Goal: Obtain resource: Download file/media

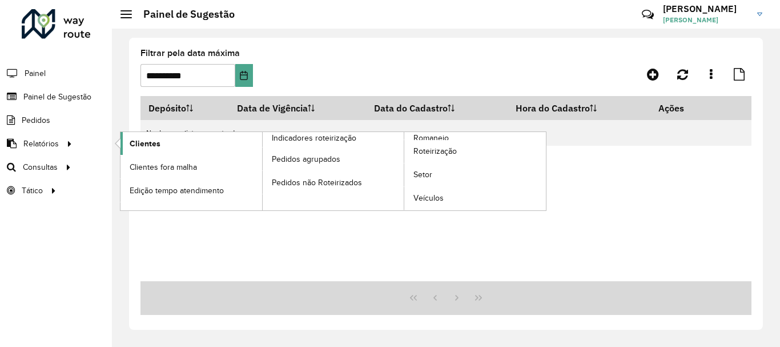
click at [150, 140] on span "Clientes" at bounding box center [145, 144] width 31 height 12
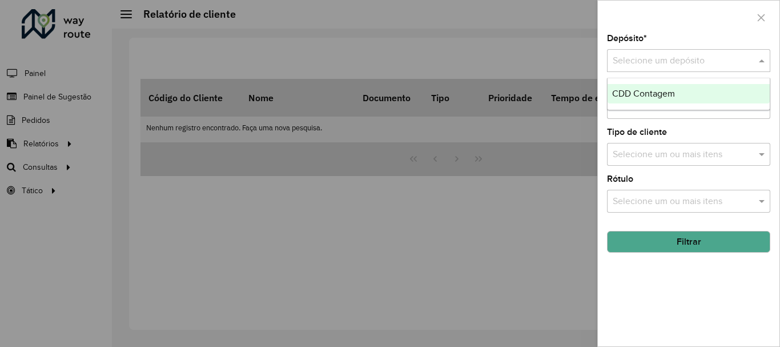
click at [683, 55] on input "text" at bounding box center [677, 61] width 129 height 14
click at [634, 95] on span "CDD Contagem" at bounding box center [643, 94] width 63 height 10
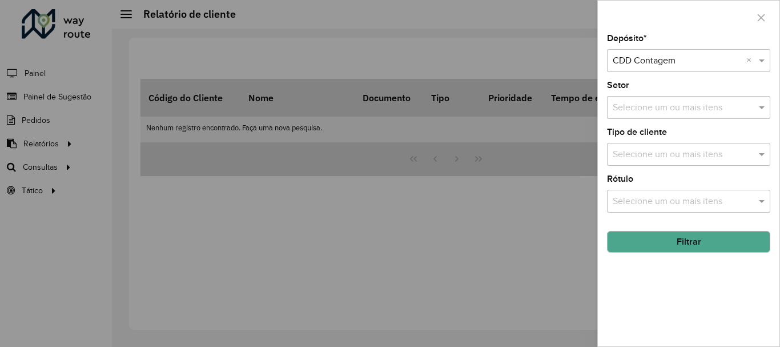
click at [652, 114] on input "text" at bounding box center [683, 108] width 146 height 14
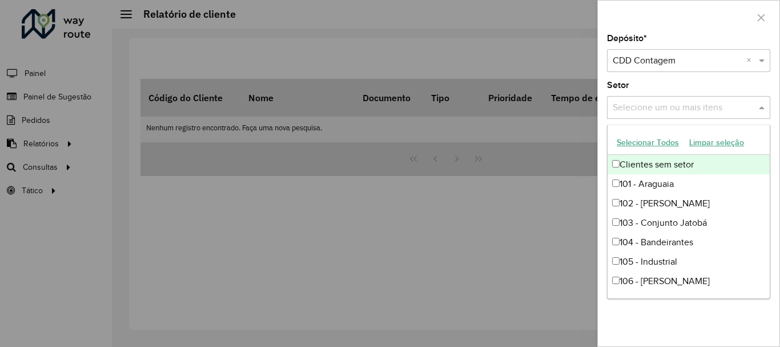
click at [536, 199] on div at bounding box center [390, 173] width 780 height 347
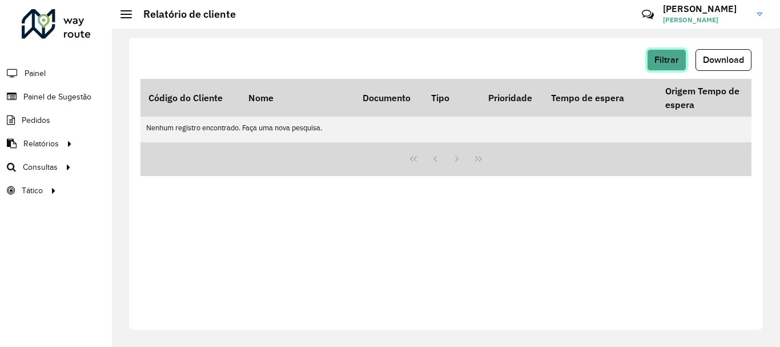
click at [681, 55] on button "Filtrar" at bounding box center [666, 60] width 39 height 22
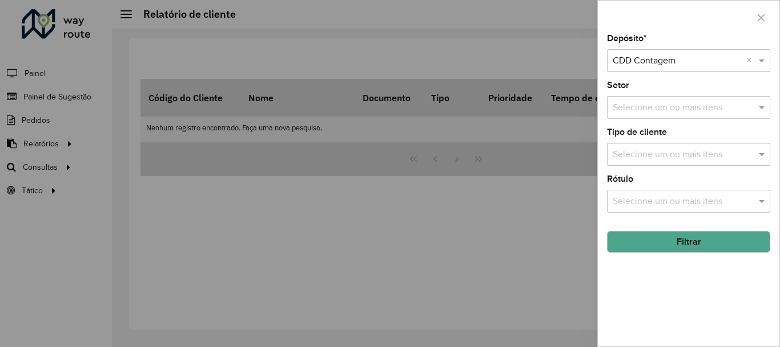
click at [491, 231] on div at bounding box center [390, 173] width 780 height 347
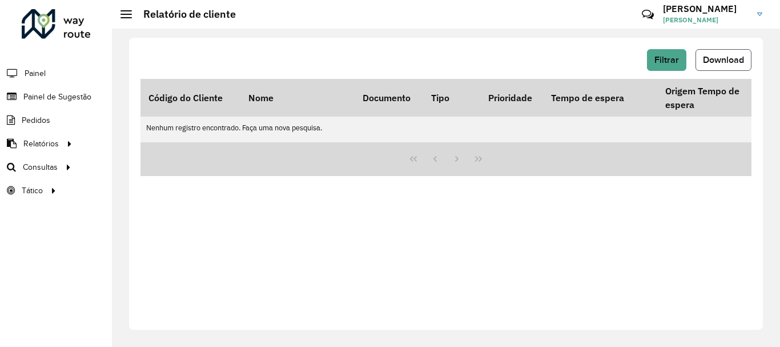
click at [718, 57] on span "Download" at bounding box center [723, 60] width 41 height 10
click at [664, 67] on button "Filtrar" at bounding box center [666, 60] width 39 height 22
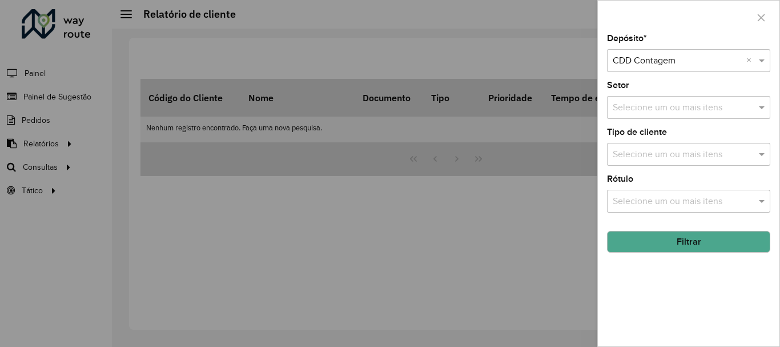
drag, startPoint x: 643, startPoint y: 144, endPoint x: 644, endPoint y: 159, distance: 15.5
click at [643, 146] on div "Selecione um ou mais itens" at bounding box center [688, 154] width 163 height 23
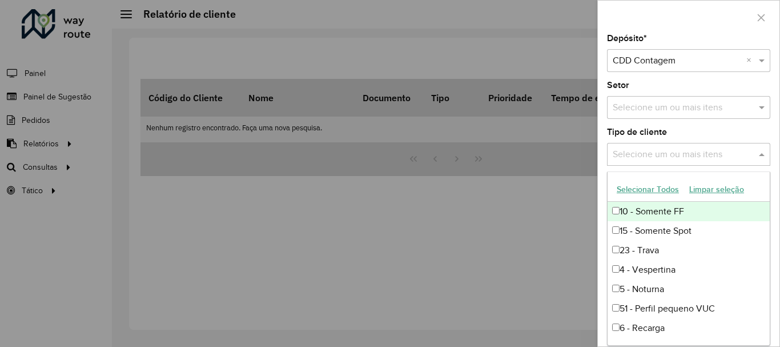
click at [536, 245] on div at bounding box center [390, 173] width 780 height 347
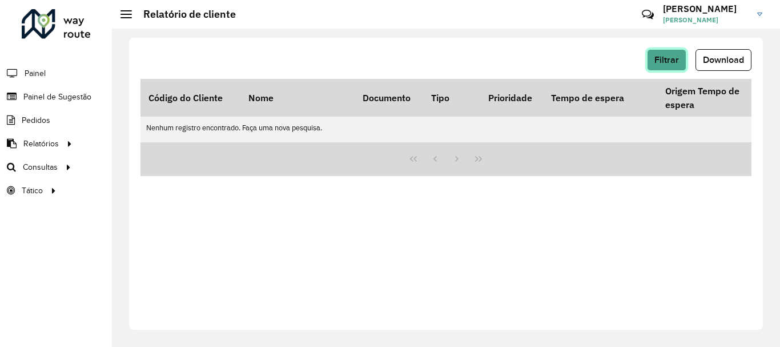
click at [671, 51] on button "Filtrar" at bounding box center [666, 60] width 39 height 22
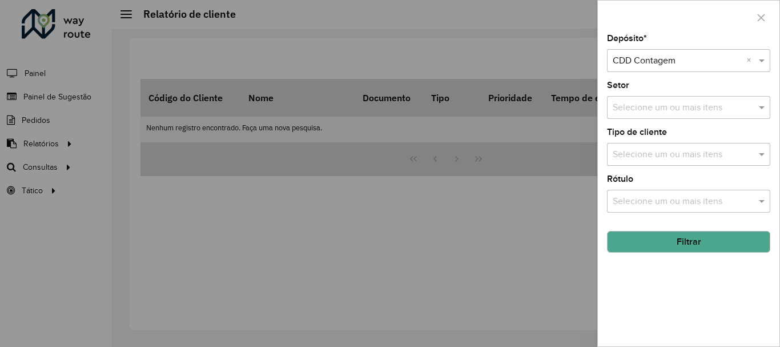
click at [653, 201] on input "text" at bounding box center [683, 202] width 146 height 14
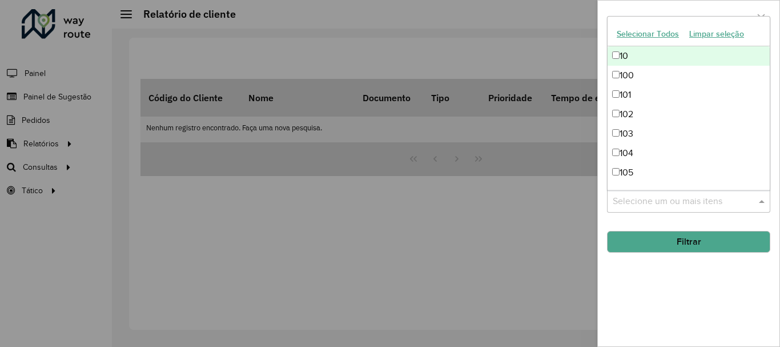
click at [514, 238] on div at bounding box center [390, 173] width 780 height 347
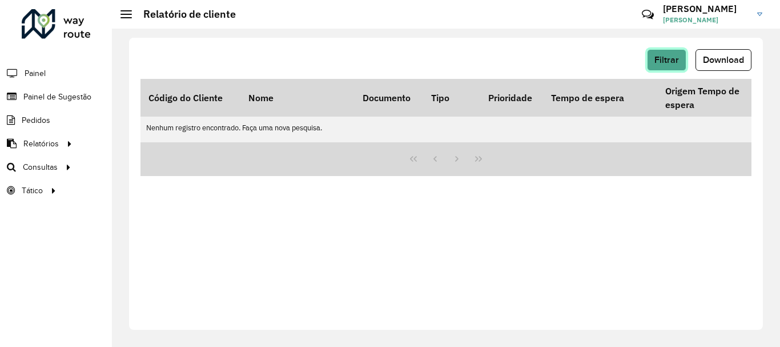
click at [674, 51] on button "Filtrar" at bounding box center [666, 60] width 39 height 22
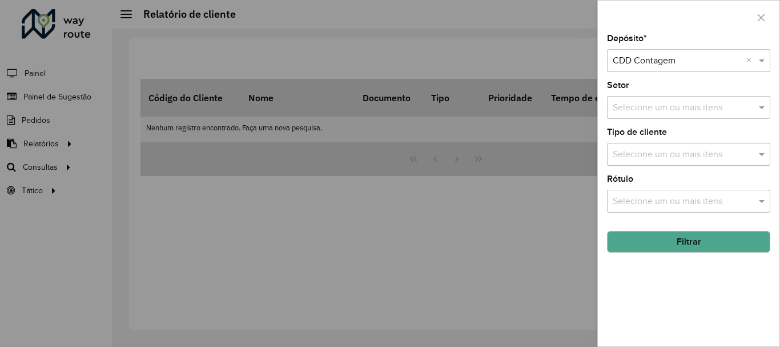
click at [660, 106] on input "text" at bounding box center [683, 108] width 146 height 14
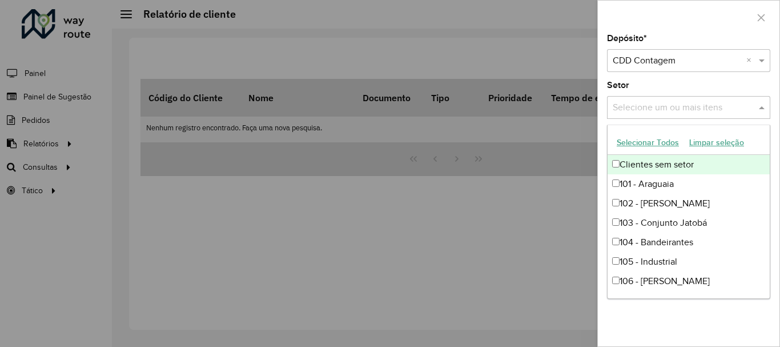
click at [654, 140] on button "Selecionar Todos" at bounding box center [648, 143] width 73 height 18
click at [543, 239] on div at bounding box center [390, 173] width 780 height 347
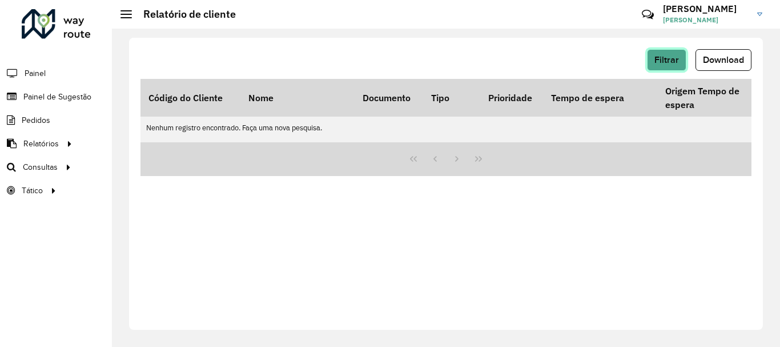
click at [676, 53] on button "Filtrar" at bounding box center [666, 60] width 39 height 22
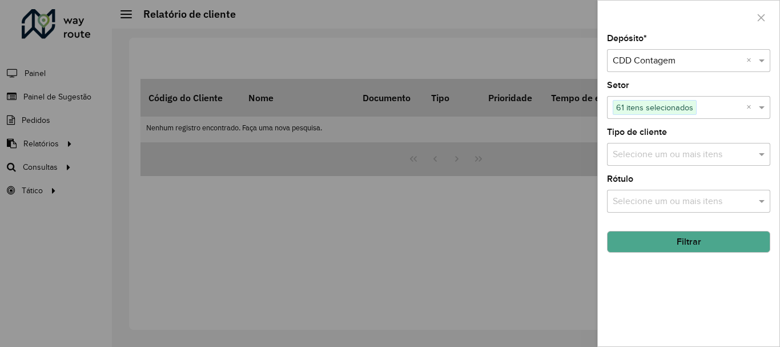
click at [652, 243] on button "Filtrar" at bounding box center [688, 242] width 163 height 22
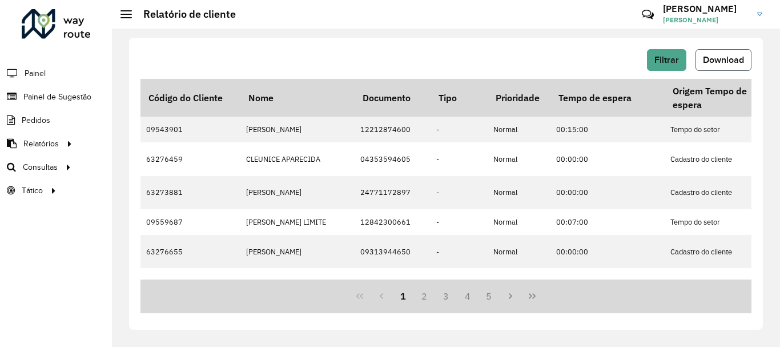
click at [708, 53] on button "Download" at bounding box center [724, 60] width 56 height 22
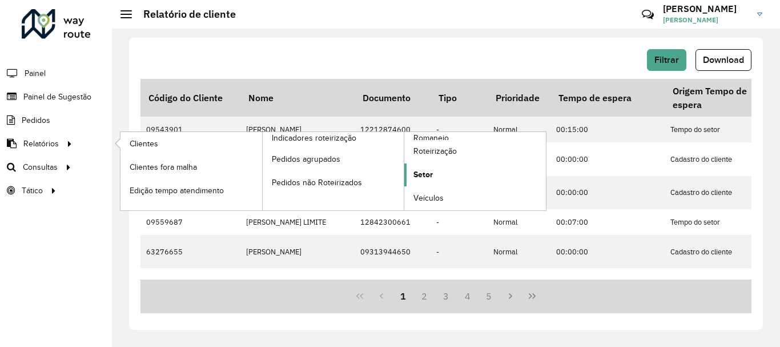
click at [414, 170] on span "Setor" at bounding box center [423, 175] width 19 height 12
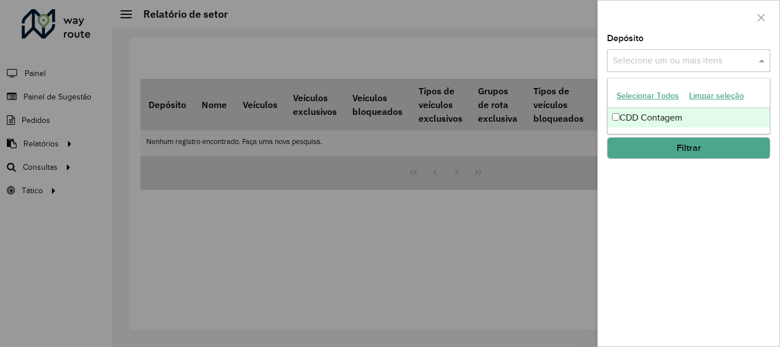
click at [705, 71] on div "Selecione um ou mais itens" at bounding box center [688, 60] width 163 height 23
click at [630, 125] on div "CDD Contagem" at bounding box center [689, 117] width 162 height 19
click at [630, 166] on div "Depósito Selecione um ou mais itens CDD Contagem × × Grupo de Depósito Selecion…" at bounding box center [689, 190] width 182 height 312
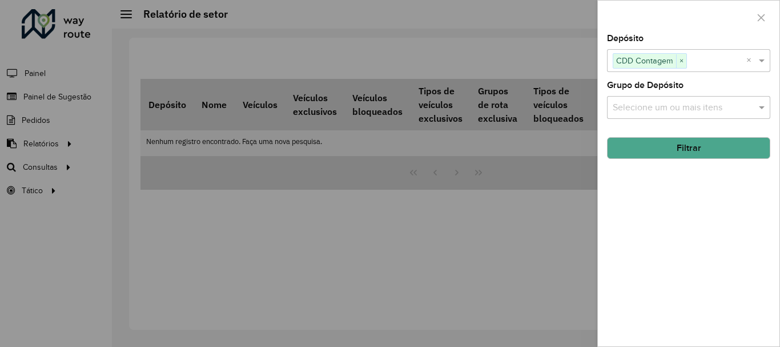
click at [674, 112] on input "text" at bounding box center [683, 108] width 146 height 14
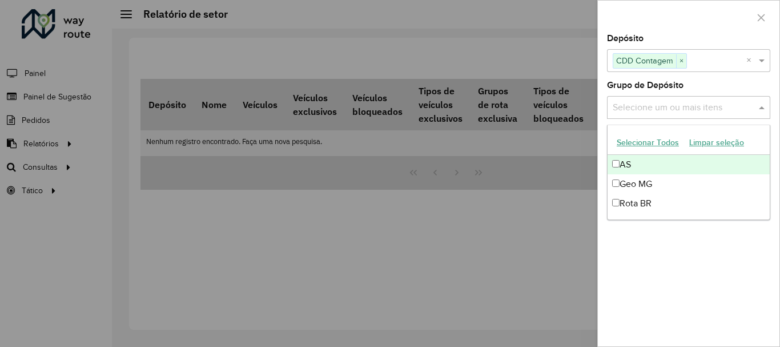
click at [653, 139] on button "Selecionar Todos" at bounding box center [648, 143] width 73 height 18
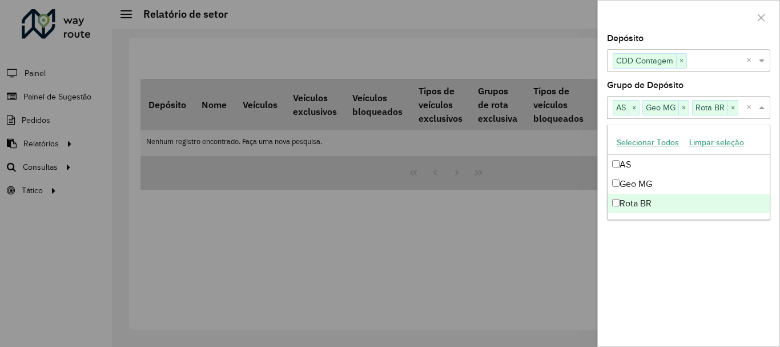
drag, startPoint x: 656, startPoint y: 298, endPoint x: 658, endPoint y: 290, distance: 7.6
click at [657, 295] on div "Depósito Selecione um ou mais itens CDD Contagem × × Grupo de Depósito Selecion…" at bounding box center [689, 190] width 182 height 312
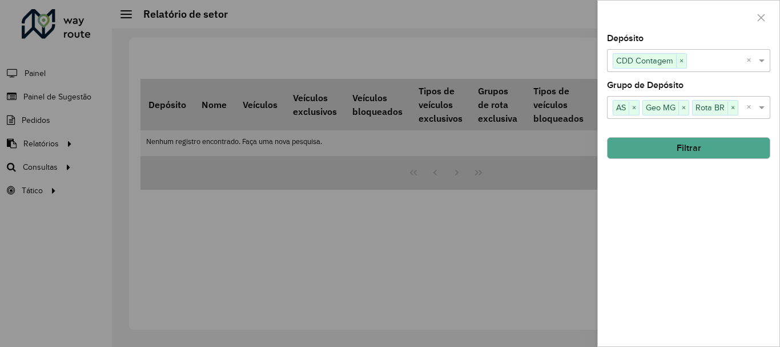
click at [686, 149] on button "Filtrar" at bounding box center [688, 148] width 163 height 22
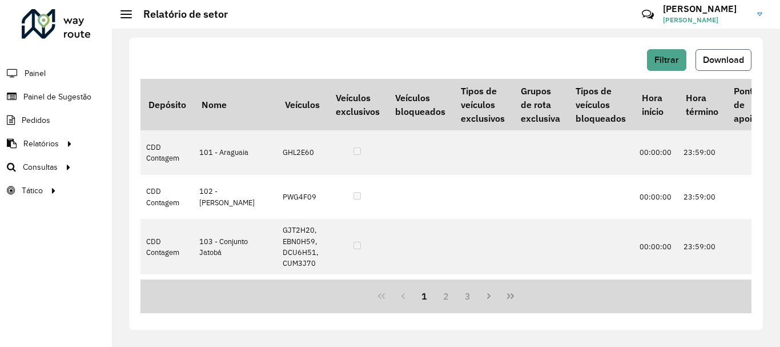
click at [716, 66] on button "Download" at bounding box center [724, 60] width 56 height 22
